Goal: Task Accomplishment & Management: Manage account settings

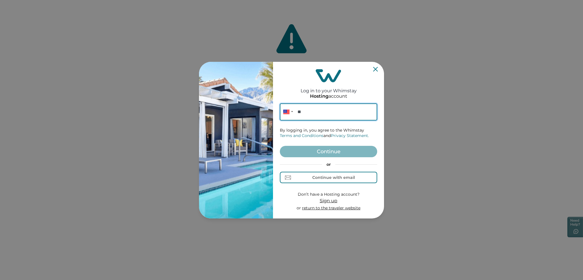
click at [308, 114] on input "**" at bounding box center [328, 111] width 97 height 17
paste input "**********"
type input "**********"
click at [333, 154] on button "Continue" at bounding box center [328, 151] width 97 height 11
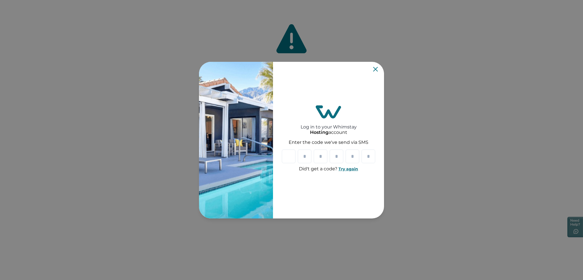
paste input "*"
type input "*"
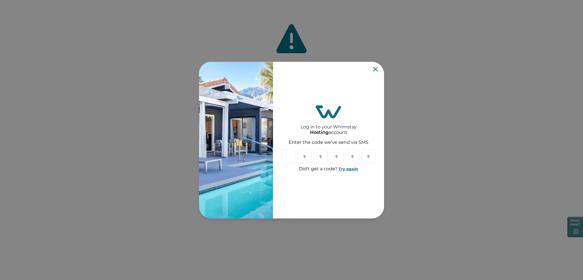
type input "*"
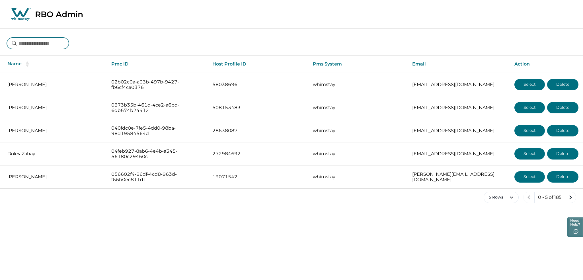
click at [48, 46] on input at bounding box center [38, 43] width 62 height 11
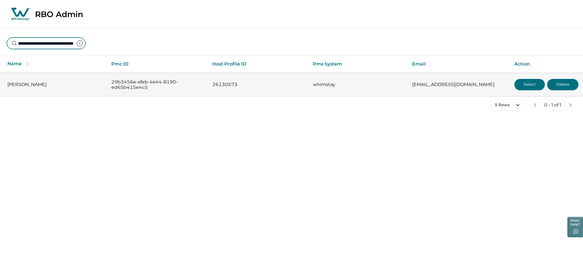
type input "**********"
click at [521, 83] on button "Select" at bounding box center [529, 84] width 30 height 11
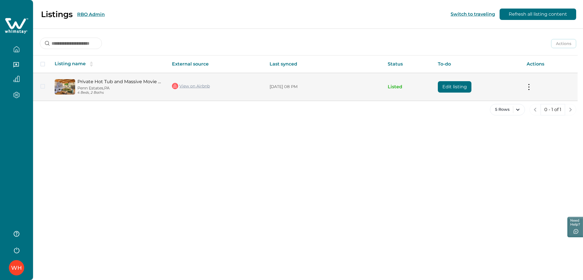
click at [192, 86] on link "View on Airbnb" at bounding box center [191, 85] width 38 height 7
click at [530, 89] on button at bounding box center [529, 87] width 5 height 6
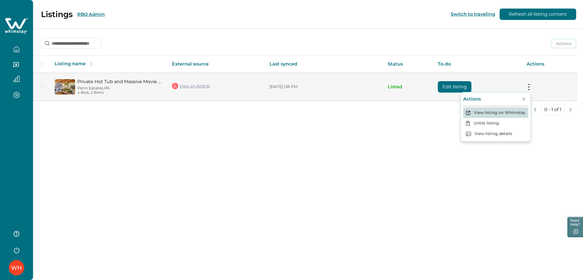
click at [500, 113] on button "View listing on Whimstay" at bounding box center [495, 112] width 65 height 11
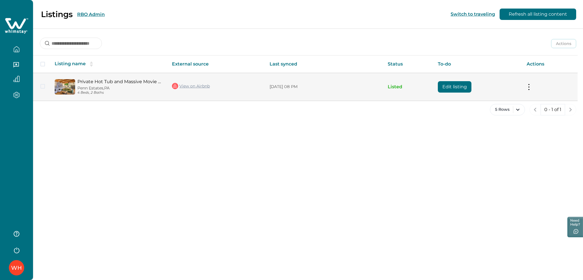
click at [445, 87] on button "Edit listing" at bounding box center [455, 86] width 34 height 11
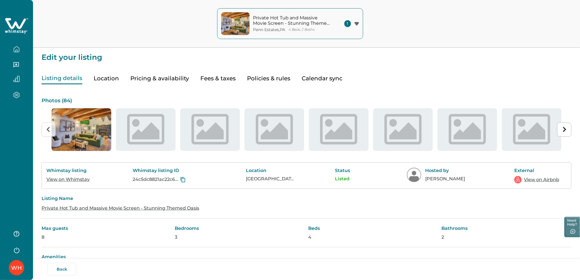
click at [213, 78] on button "Fees & taxes" at bounding box center [217, 79] width 35 height 12
type input "**"
type input "*"
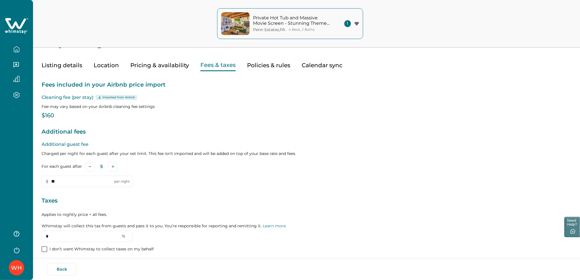
scroll to position [0, 0]
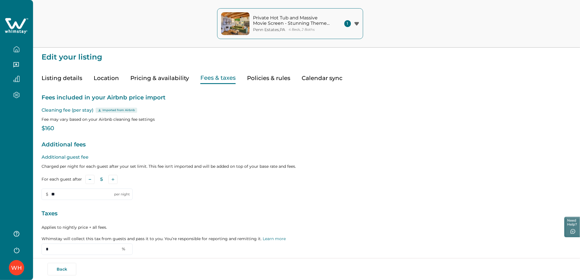
click at [164, 77] on button "Pricing & availability" at bounding box center [159, 78] width 59 height 12
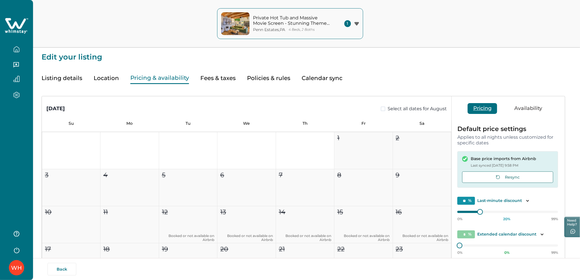
click at [222, 80] on button "Fees & taxes" at bounding box center [217, 78] width 35 height 12
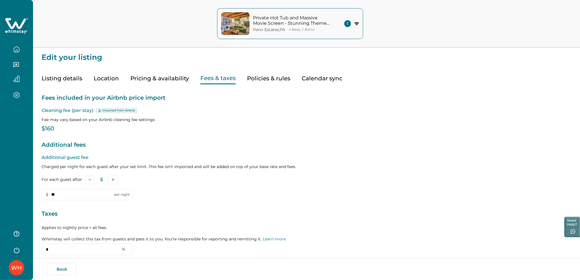
click at [388, 169] on div "Additional guest fee Charged per night for each guest after your set limit. Thi…" at bounding box center [307, 177] width 530 height 46
click at [404, 95] on p "Fees included in your Airbnb price import" at bounding box center [307, 97] width 530 height 9
click at [159, 76] on button "Pricing & availability" at bounding box center [159, 79] width 59 height 12
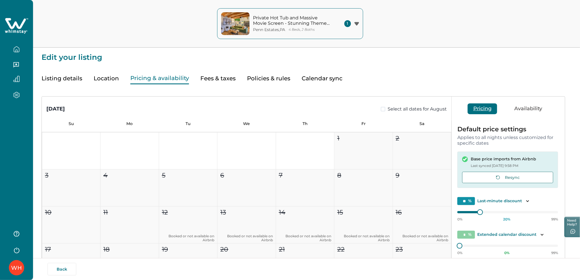
click at [217, 80] on button "Fees & taxes" at bounding box center [217, 79] width 35 height 12
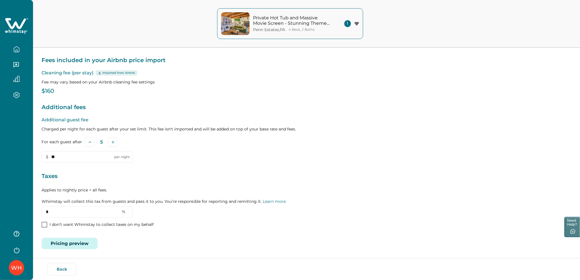
scroll to position [38, 0]
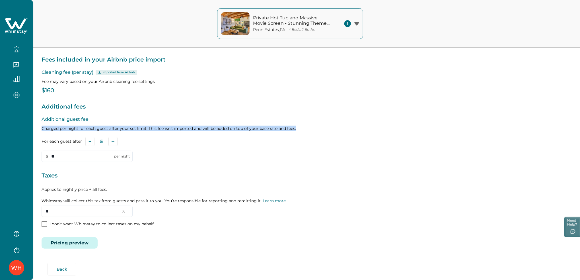
drag, startPoint x: 43, startPoint y: 129, endPoint x: 316, endPoint y: 130, distance: 273.3
click at [316, 130] on p "Charged per night for each guest after your set limit. This fee isn't imported …" at bounding box center [307, 129] width 530 height 6
click at [282, 130] on p "Charged per night for each guest after your set limit. This fee isn't imported …" at bounding box center [307, 129] width 530 height 6
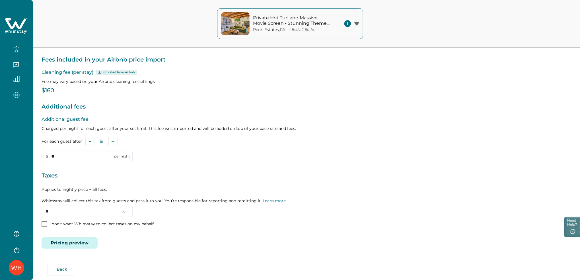
click at [12, 45] on button "button" at bounding box center [17, 49] width 24 height 11
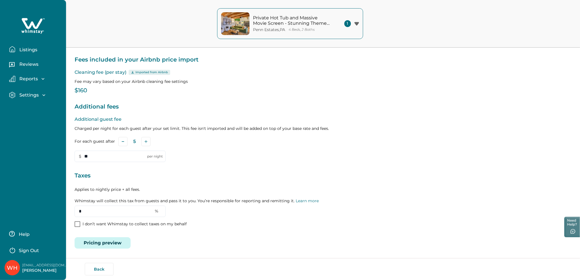
click at [19, 46] on button "Listings" at bounding box center [35, 49] width 52 height 11
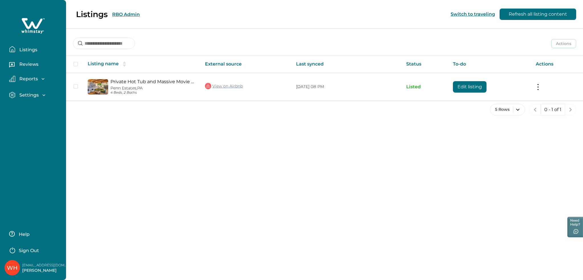
click at [129, 17] on div "Listings RBO Admin Switch to traveling Refresh all listing content" at bounding box center [291, 14] width 583 height 29
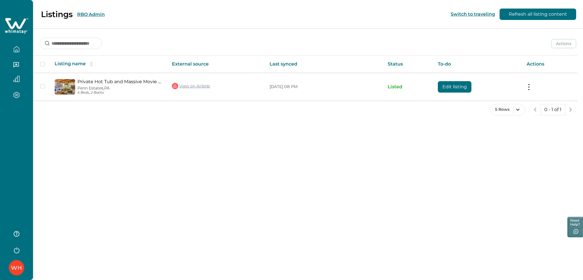
click at [97, 15] on button "RBO Admin" at bounding box center [91, 14] width 28 height 5
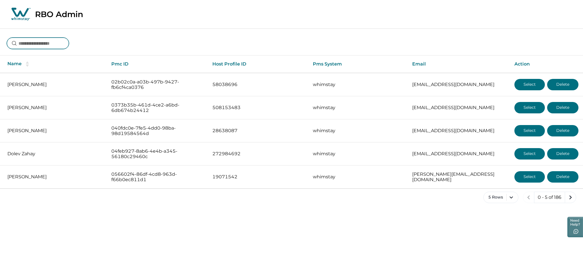
click at [52, 43] on input at bounding box center [38, 43] width 62 height 11
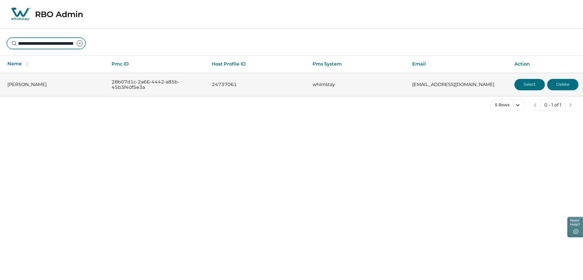
type input "**********"
click at [530, 87] on button "Select" at bounding box center [529, 84] width 30 height 11
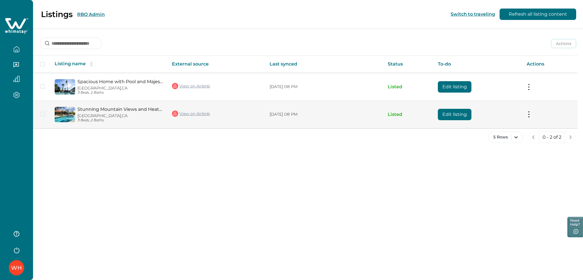
click at [116, 109] on link "Stunning Mountain Views and Heated Pools - Charming Modern Retreat" at bounding box center [119, 108] width 85 height 5
click at [191, 114] on link "View on Airbnb" at bounding box center [191, 113] width 38 height 7
click at [445, 115] on button "Edit listing" at bounding box center [455, 114] width 34 height 11
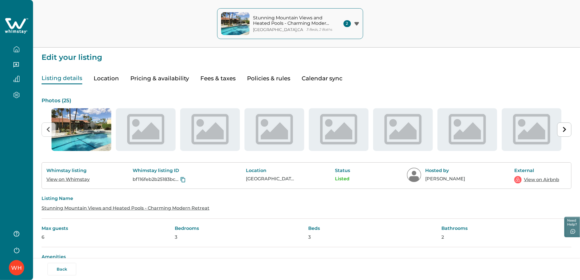
click at [155, 78] on button "Pricing & availability" at bounding box center [159, 79] width 59 height 12
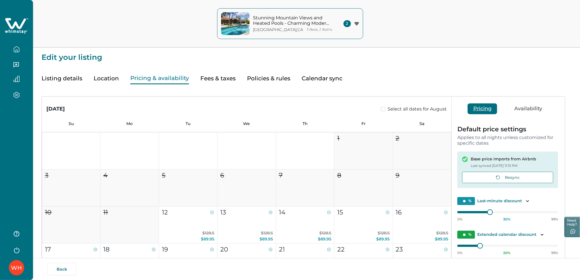
click at [211, 80] on button "Fees & taxes" at bounding box center [217, 79] width 35 height 12
type input "*"
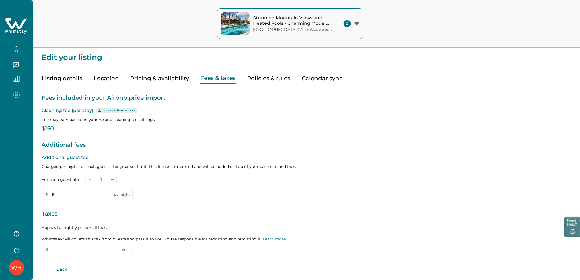
click at [267, 75] on button "Policies & rules" at bounding box center [268, 79] width 43 height 12
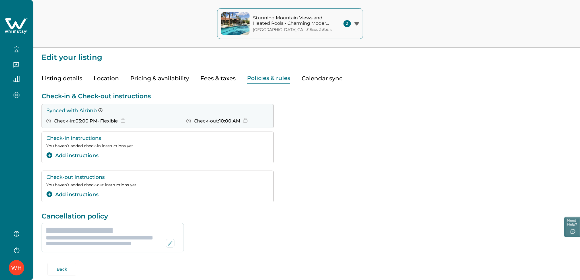
drag, startPoint x: 211, startPoint y: 75, endPoint x: 151, endPoint y: 77, distance: 60.1
click at [211, 75] on button "Fees & taxes" at bounding box center [217, 79] width 35 height 12
type input "*"
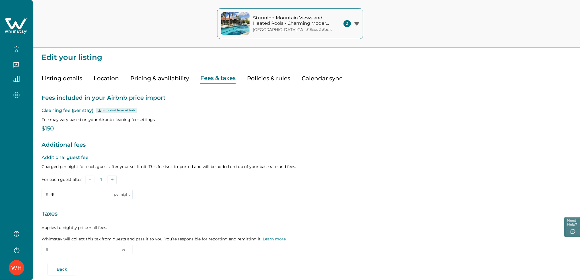
click at [151, 77] on button "Pricing & availability" at bounding box center [159, 79] width 59 height 12
